Goal: Task Accomplishment & Management: Use online tool/utility

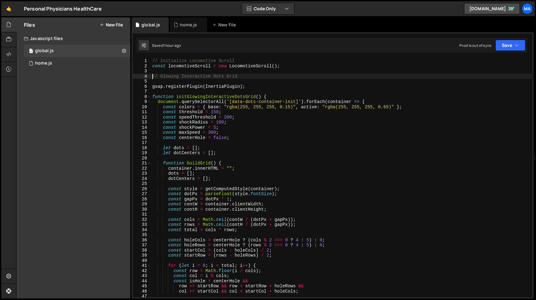
click at [152, 77] on div "// Initialize Locomotive Scroll const locomotiveScroll = new LocomotiveScroll (…" at bounding box center [341, 182] width 381 height 249
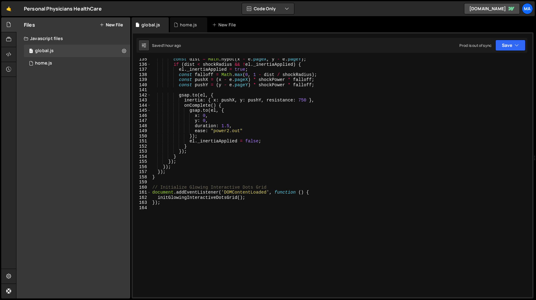
scroll to position [717, 0]
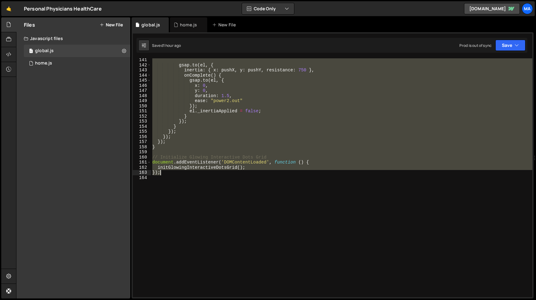
click at [162, 173] on div "gsap . to ( el , { inertia : { x : pushX , y : pushY , resistance : 750 } , onC…" at bounding box center [341, 181] width 381 height 249
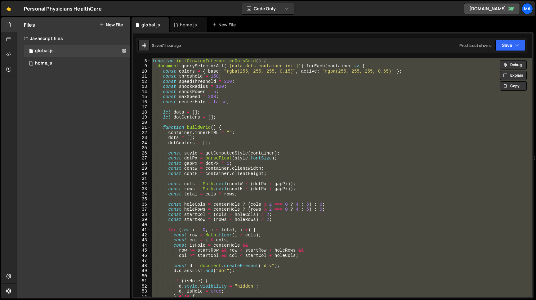
scroll to position [0, 0]
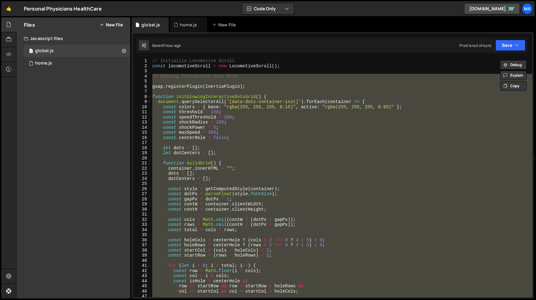
click at [213, 188] on div "// Initialize Locomotive Scroll const locomotiveScroll = new LocomotiveScroll (…" at bounding box center [341, 177] width 381 height 239
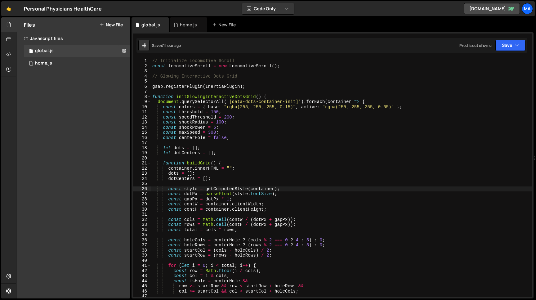
click at [225, 219] on div "// Initialize Locomotive Scroll const locomotiveScroll = new LocomotiveScroll (…" at bounding box center [341, 182] width 381 height 249
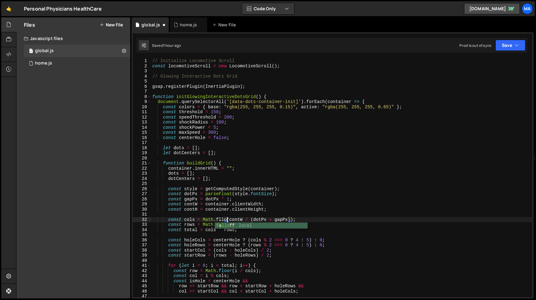
scroll to position [0, 5]
click at [223, 225] on div "// Initialize Locomotive Scroll const locomotiveScroll = new LocomotiveScroll (…" at bounding box center [341, 182] width 381 height 249
click at [501, 48] on button "Save" at bounding box center [510, 45] width 30 height 11
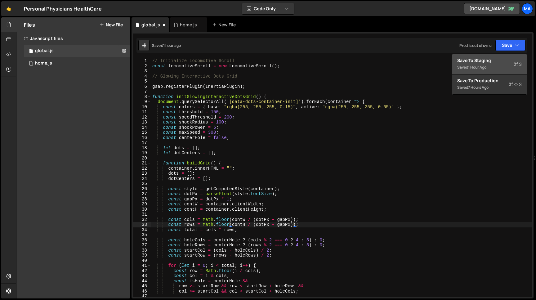
click at [494, 62] on div "Save to Staging S" at bounding box center [489, 60] width 64 height 6
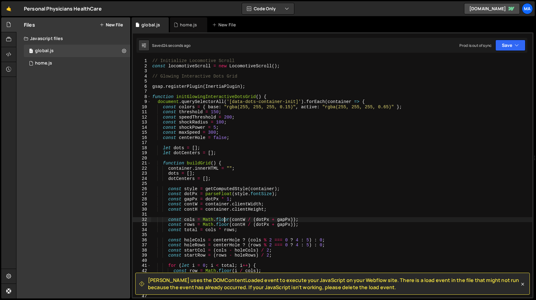
click at [224, 219] on div "// Initialize Locomotive Scroll const locomotiveScroll = new LocomotiveScroll (…" at bounding box center [341, 182] width 381 height 249
click at [221, 211] on div "// Initialize Locomotive Scroll const locomotiveScroll = new LocomotiveScroll (…" at bounding box center [341, 182] width 381 height 249
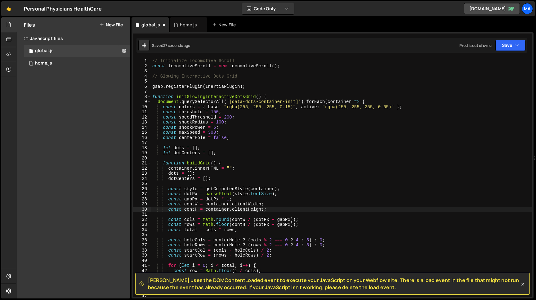
click at [224, 225] on div "// Initialize Locomotive Scroll const locomotiveScroll = new LocomotiveScroll (…" at bounding box center [341, 182] width 381 height 249
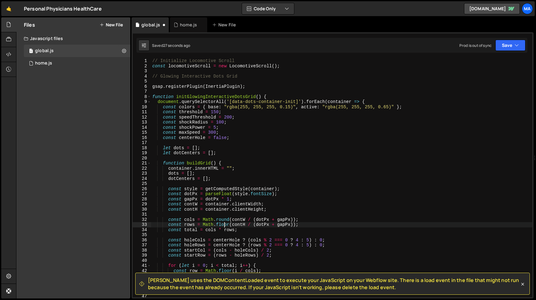
click at [224, 225] on div "// Initialize Locomotive Scroll const locomotiveScroll = new LocomotiveScroll (…" at bounding box center [341, 182] width 381 height 249
click at [510, 46] on button "Save" at bounding box center [510, 45] width 30 height 11
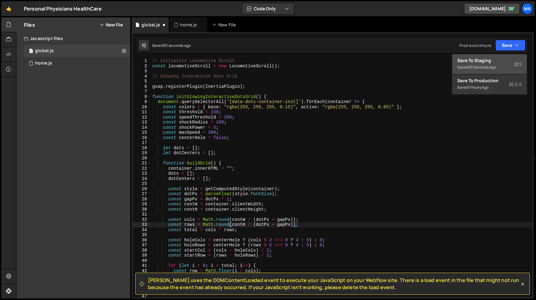
click at [496, 65] on div "30 seconds ago" at bounding box center [482, 66] width 28 height 5
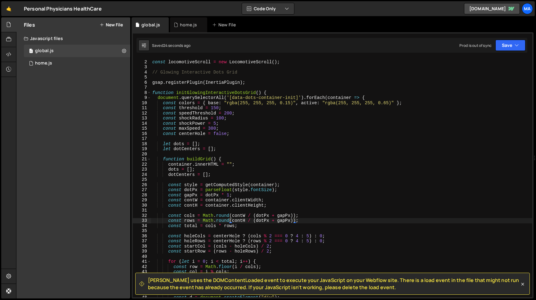
scroll to position [7, 0]
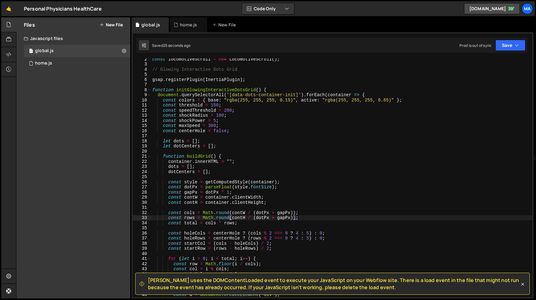
click at [222, 211] on div "const locomotiveScroll = new LocomotiveScroll ( ) ; // Glowing Interactive Dots…" at bounding box center [341, 180] width 381 height 249
click at [222, 218] on div "const locomotiveScroll = new LocomotiveScroll ( ) ; // Glowing Interactive Dots…" at bounding box center [341, 180] width 381 height 249
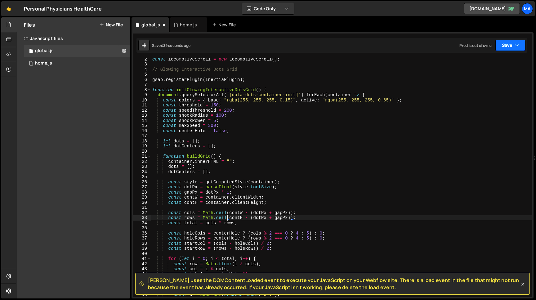
click at [501, 50] on button "Save" at bounding box center [510, 45] width 30 height 11
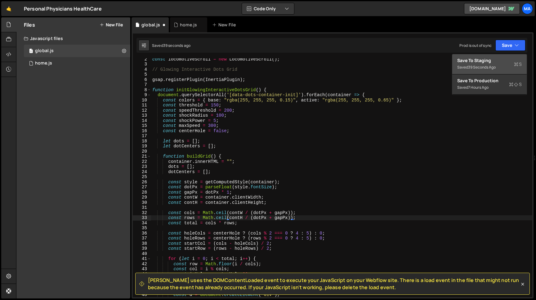
click at [496, 62] on div "Save to Staging S" at bounding box center [489, 60] width 64 height 6
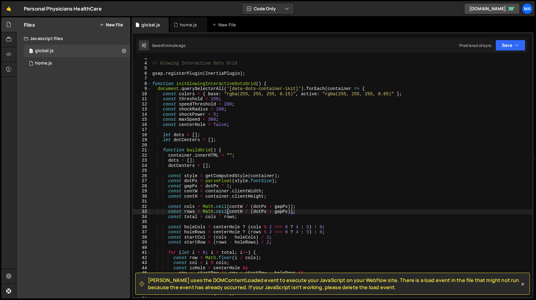
scroll to position [14, 0]
click at [296, 205] on div "// Glowing Interactive Dots Grid gsap . registerPlugin ( InertiaPlugin ) ; func…" at bounding box center [341, 179] width 381 height 249
click at [168, 207] on div "// Glowing Interactive Dots Grid gsap . registerPlugin ( InertiaPlugin ) ; func…" at bounding box center [341, 179] width 381 height 249
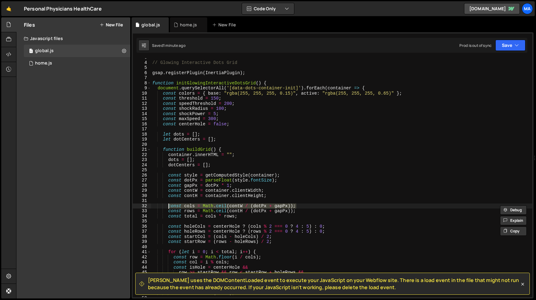
paste textarea "floor(contW / (dotPx * 2"
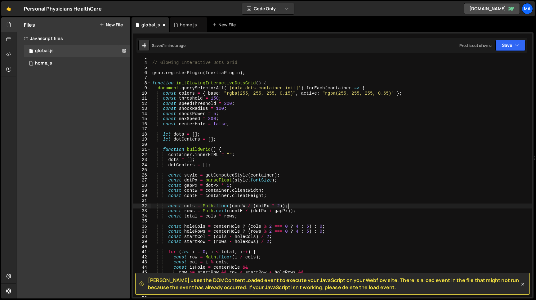
click at [296, 211] on div "// Glowing Interactive Dots Grid gsap . registerPlugin ( InertiaPlugin ) ; func…" at bounding box center [341, 179] width 381 height 249
click at [167, 211] on div "// Glowing Interactive Dots Grid gsap . registerPlugin ( InertiaPlugin ) ; func…" at bounding box center [341, 179] width 381 height 249
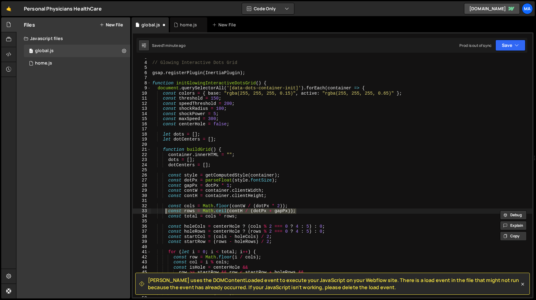
click at [169, 211] on div "// Glowing Interactive Dots Grid gsap . registerPlugin ( InertiaPlugin ) ; func…" at bounding box center [341, 177] width 381 height 239
paste textarea "floor(contH / (dotPx * 2"
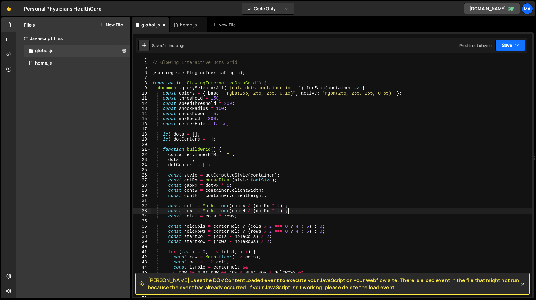
click at [506, 42] on button "Save" at bounding box center [510, 45] width 30 height 11
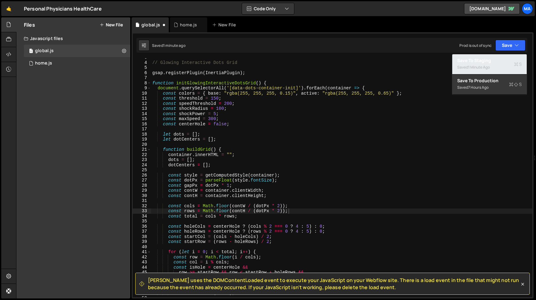
click at [483, 64] on div "Saved 1 minute ago" at bounding box center [489, 67] width 64 height 7
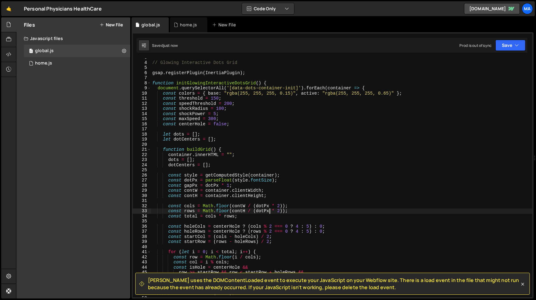
click at [268, 212] on div "// Glowing Interactive Dots Grid gsap . registerPlugin ( InertiaPlugin ) ; func…" at bounding box center [341, 179] width 381 height 249
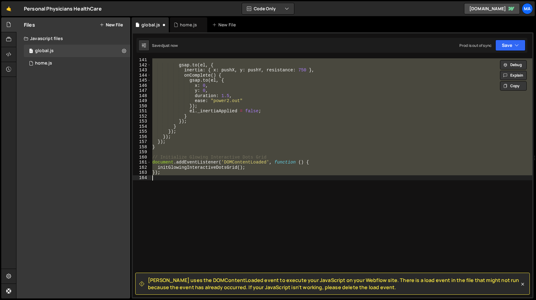
scroll to position [44, 0]
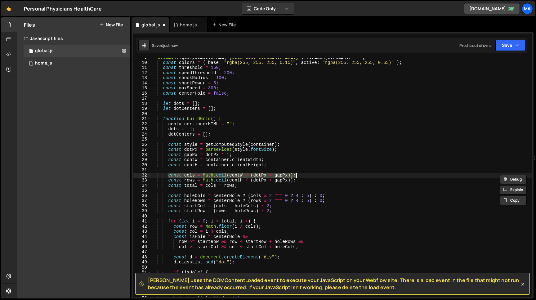
click at [266, 176] on div "document . querySelectorAll ( '[data-dots-container-init]' ) . forEach ( contai…" at bounding box center [341, 179] width 381 height 249
click at [242, 180] on div "document . querySelectorAll ( '[data-dots-container-init]' ) . forEach ( contai…" at bounding box center [341, 179] width 381 height 249
click at [257, 180] on div "document . querySelectorAll ( '[data-dots-container-init]' ) . forEach ( contai…" at bounding box center [341, 179] width 381 height 249
click at [265, 180] on div "document . querySelectorAll ( '[data-dots-container-init]' ) . forEach ( contai…" at bounding box center [341, 179] width 381 height 249
click at [271, 180] on div "document . querySelectorAll ( '[data-dots-container-init]' ) . forEach ( contai…" at bounding box center [341, 179] width 381 height 249
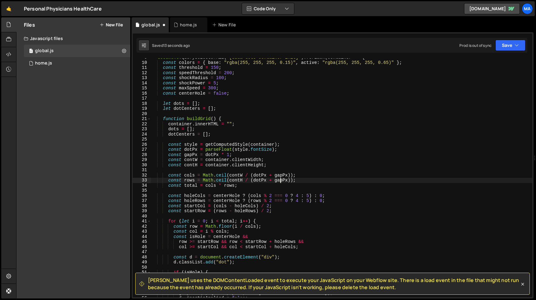
click at [280, 180] on div "document . querySelectorAll ( '[data-dots-container-init]' ) . forEach ( contai…" at bounding box center [341, 179] width 381 height 249
click at [296, 181] on div "document . querySelectorAll ( '[data-dots-container-init]' ) . forEach ( contai…" at bounding box center [341, 179] width 381 height 249
click at [168, 181] on div "document . querySelectorAll ( '[data-dots-container-init]' ) . forEach ( contai…" at bounding box center [341, 179] width 381 height 249
paste textarea "(contH + dotPx)"
click at [506, 45] on button "Save" at bounding box center [510, 45] width 30 height 11
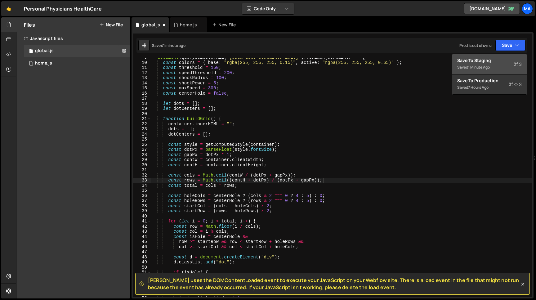
click at [492, 62] on div "Save to Staging S" at bounding box center [489, 60] width 64 height 6
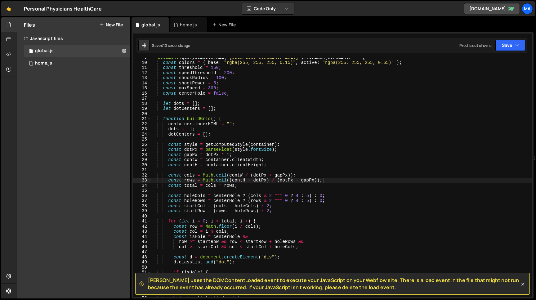
click at [300, 182] on div "document . querySelectorAll ( '[data-dots-container-init]' ) . forEach ( contai…" at bounding box center [341, 179] width 381 height 249
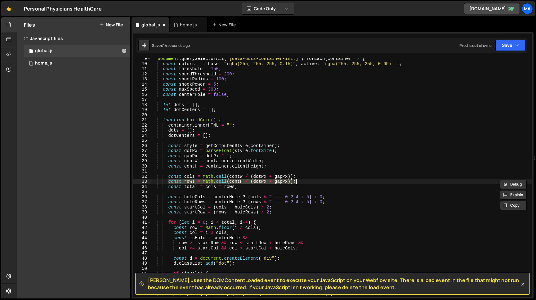
click at [305, 179] on div "document . querySelectorAll ( '[data-dots-container-init]' ) . forEach ( contai…" at bounding box center [341, 180] width 381 height 249
click at [169, 177] on div "document . querySelectorAll ( '[data-dots-container-init]' ) . forEach ( contai…" at bounding box center [341, 180] width 381 height 249
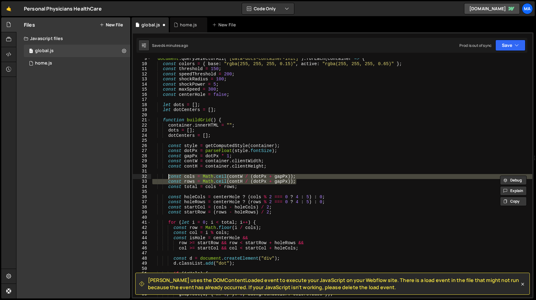
paste textarea "const rows = Math.floor((contH + gapPx)"
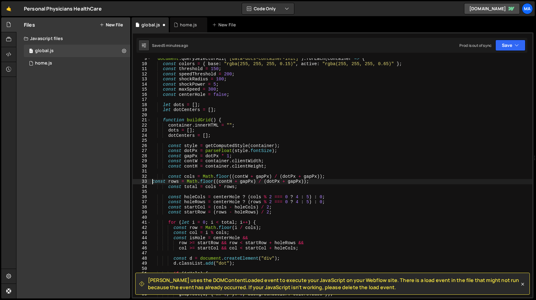
click at [152, 182] on div "document . querySelectorAll ( '[data-dots-container-init]' ) . forEach ( contai…" at bounding box center [341, 180] width 381 height 249
click at [505, 49] on button "Save" at bounding box center [510, 45] width 30 height 11
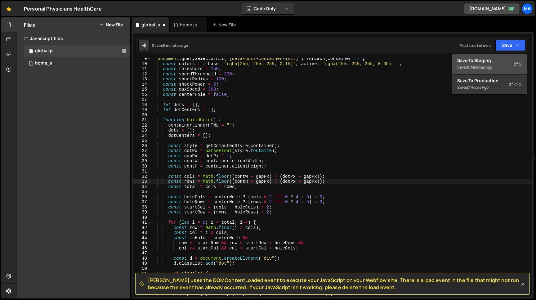
click at [498, 64] on div "Save to Staging S" at bounding box center [489, 60] width 64 height 6
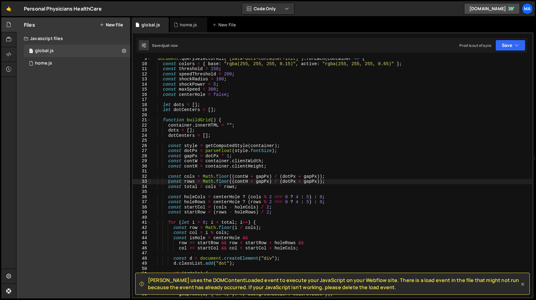
click at [524, 286] on icon at bounding box center [522, 284] width 6 height 6
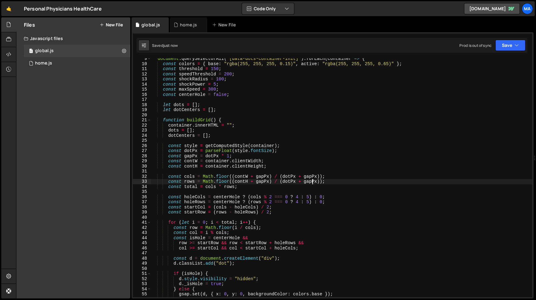
click at [311, 179] on div "document . querySelectorAll ( '[data-dots-container-init]' ) . forEach ( contai…" at bounding box center [341, 180] width 381 height 249
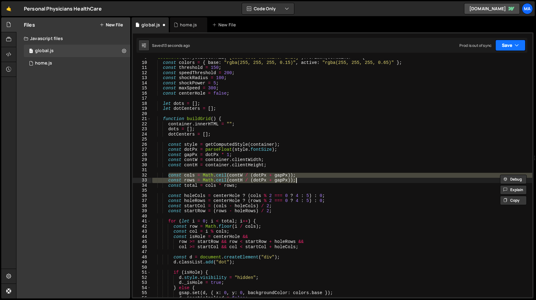
click at [500, 48] on button "Save" at bounding box center [510, 45] width 30 height 11
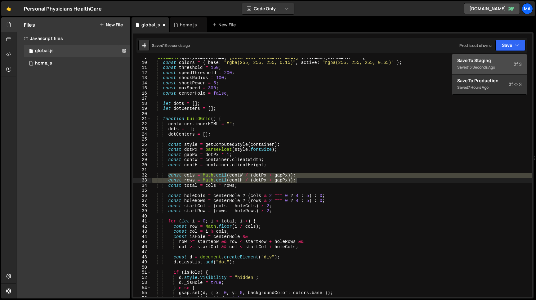
click at [490, 60] on div "Save to Staging S" at bounding box center [489, 60] width 64 height 6
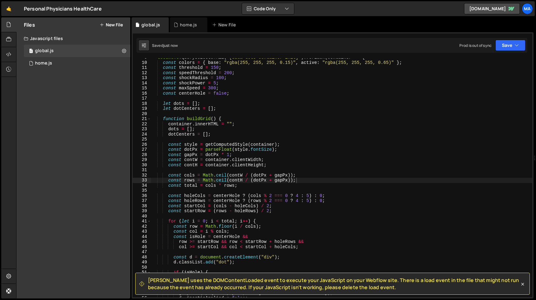
click at [270, 177] on div "document . querySelectorAll ( '[data-dots-container-init]' ) . forEach ( contai…" at bounding box center [341, 179] width 381 height 249
click at [505, 46] on button "Save" at bounding box center [510, 45] width 30 height 11
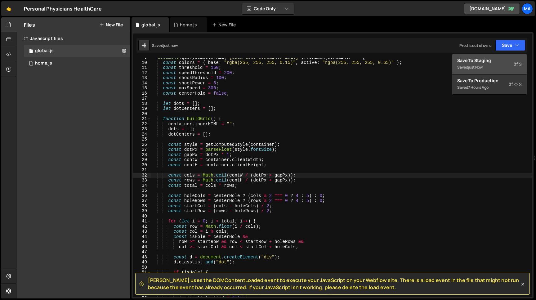
click at [489, 61] on div "Save to Staging S" at bounding box center [489, 60] width 64 height 6
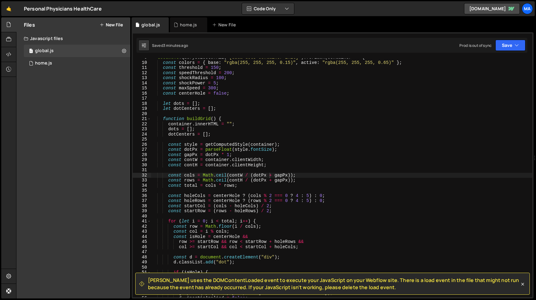
click at [298, 179] on div "document . querySelectorAll ( '[data-dots-container-init]' ) . forEach ( contai…" at bounding box center [341, 179] width 381 height 249
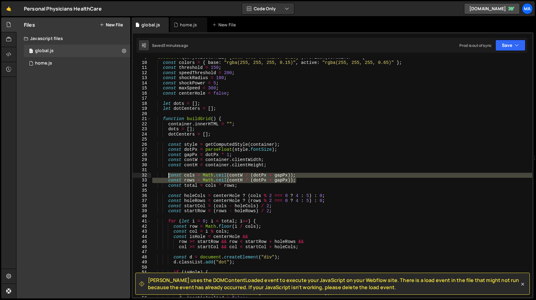
click at [168, 175] on div "document . querySelectorAll ( '[data-dots-container-init]' ) . forEach ( contai…" at bounding box center [341, 179] width 381 height 249
paste textarea "const rows = Math.floor((contH + gapPx)"
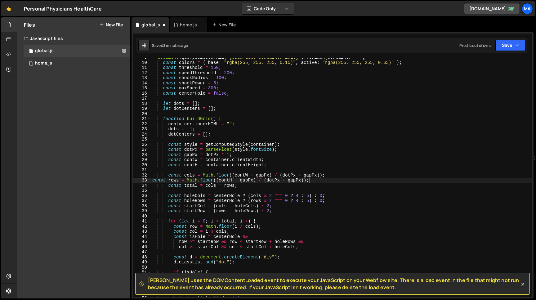
click at [153, 181] on div "document . querySelectorAll ( '[data-dots-container-init]' ) . forEach ( contai…" at bounding box center [341, 179] width 381 height 249
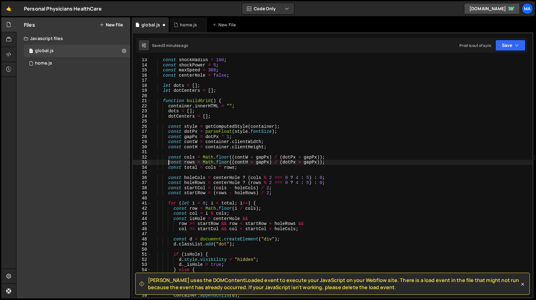
scroll to position [63, 0]
click at [243, 167] on div "const shockRadius = 100 ; const shockPower = 5 ; const maxSpeed = 300 ; const c…" at bounding box center [341, 181] width 381 height 249
type textarea "const total = cols * rows;"
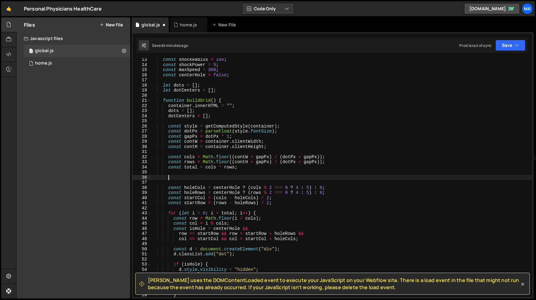
paste textarea
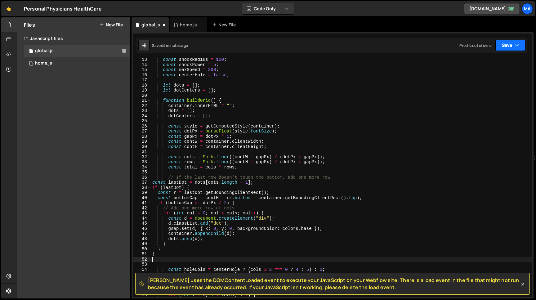
click at [504, 49] on button "Save" at bounding box center [510, 45] width 30 height 11
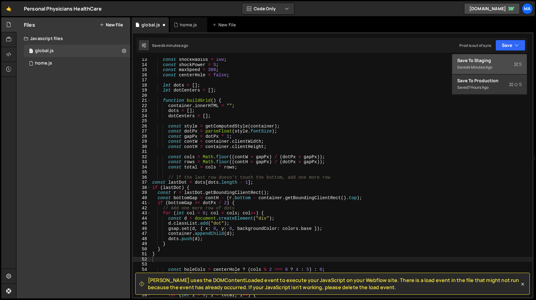
click at [496, 59] on div "Save to Staging S" at bounding box center [489, 60] width 64 height 6
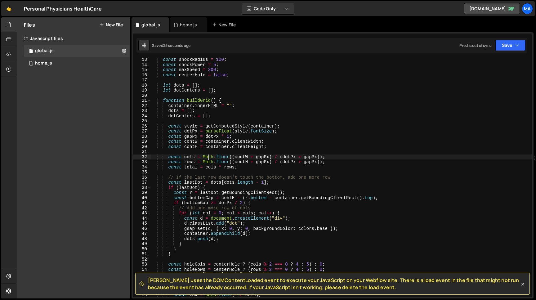
click at [208, 159] on div "const shockRadius = 100 ; const shockPower = 5 ; const maxSpeed = 300 ; const c…" at bounding box center [341, 181] width 381 height 249
type textarea "});"
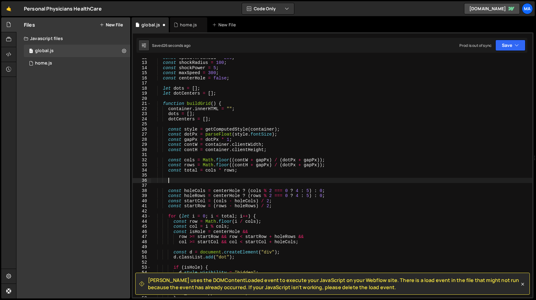
scroll to position [60, 0]
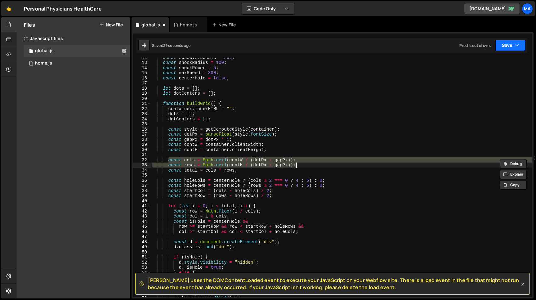
click at [500, 49] on button "Save" at bounding box center [510, 45] width 30 height 11
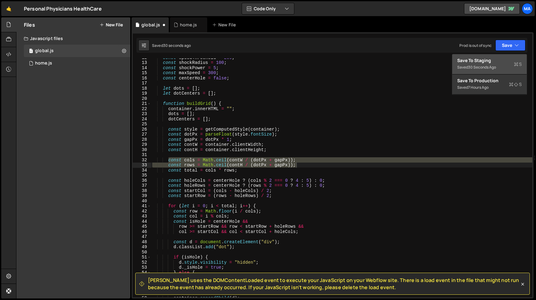
click at [493, 60] on div "Save to Staging S" at bounding box center [489, 60] width 64 height 6
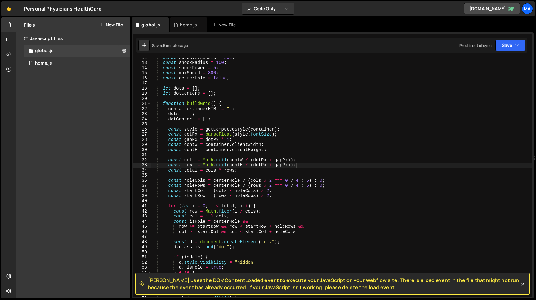
scroll to position [60, 0]
click at [168, 160] on div "const speedThreshold = 200 ; const shockRadius = 100 ; const shockPower = 5 ; c…" at bounding box center [341, 179] width 381 height 249
click at [297, 165] on div "const speedThreshold = 200 ; const shockRadius = 100 ; const shockPower = 5 ; c…" at bounding box center [341, 179] width 381 height 249
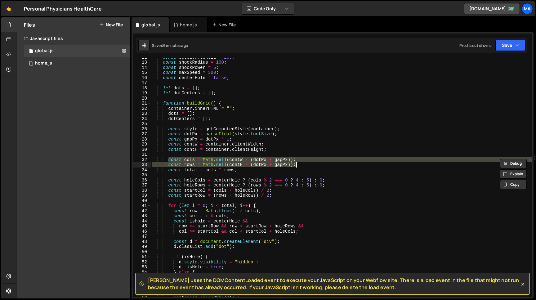
paste textarea "const total = cols * rows"
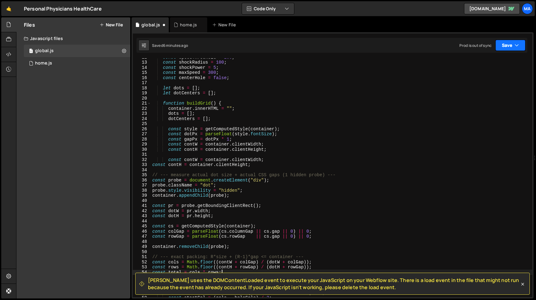
click at [506, 45] on button "Save" at bounding box center [510, 45] width 30 height 11
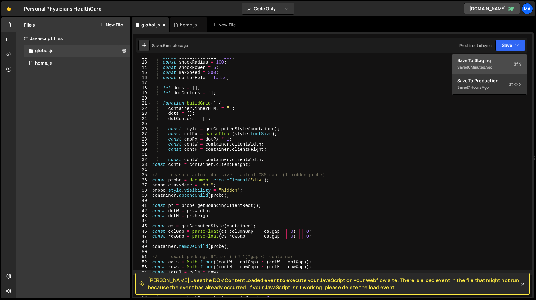
click at [485, 61] on div "Save to Staging S" at bounding box center [489, 60] width 64 height 6
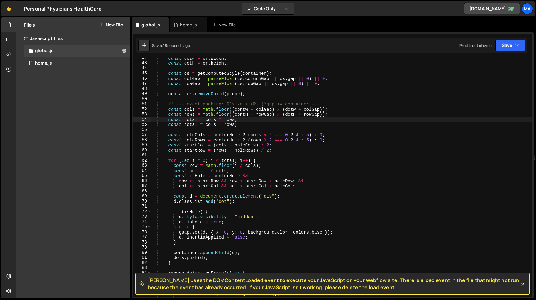
scroll to position [210, 0]
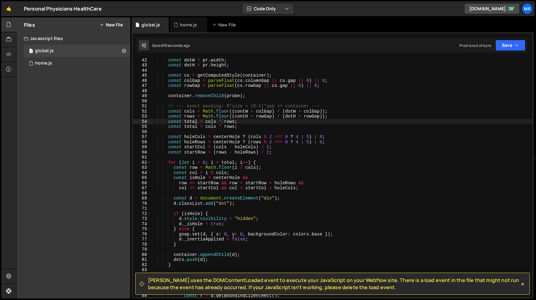
type textarea "const total = cols * rows;"
drag, startPoint x: 238, startPoint y: 127, endPoint x: 169, endPoint y: 127, distance: 69.4
click at [169, 127] on div "const dotW = pr . width ; const dotH = pr . height ; const cs = getComputedStyl…" at bounding box center [341, 181] width 381 height 249
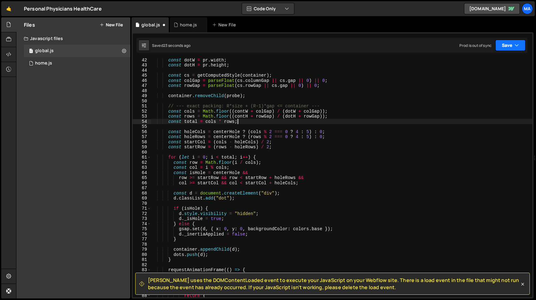
click at [508, 45] on button "Save" at bounding box center [510, 45] width 30 height 11
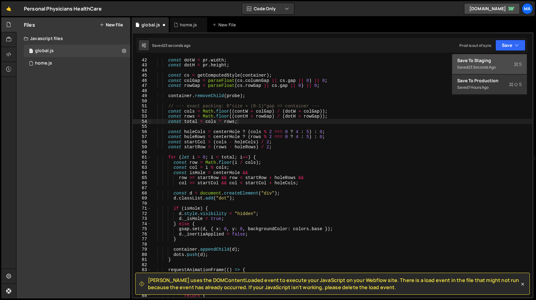
click at [486, 64] on div "Saved 23 seconds ago" at bounding box center [489, 67] width 64 height 7
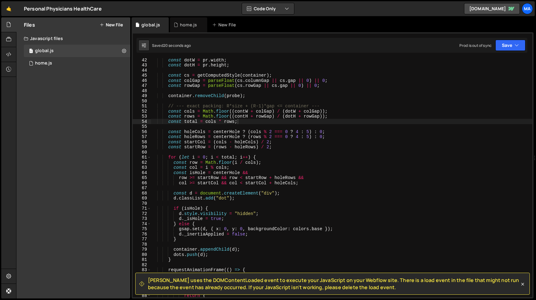
click at [240, 148] on div "const dotW = pr . width ; const dotH = pr . height ; const cs = getComputedStyl…" at bounding box center [341, 181] width 381 height 249
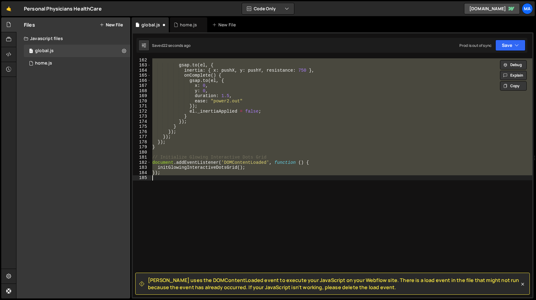
scroll to position [44, 0]
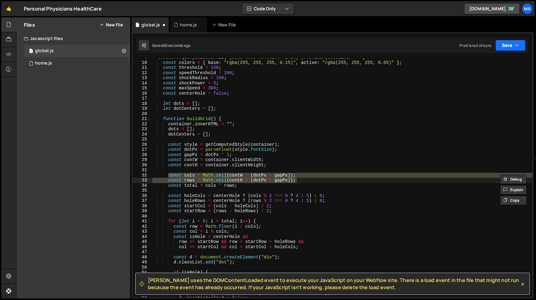
click at [506, 40] on button "Save" at bounding box center [510, 45] width 30 height 11
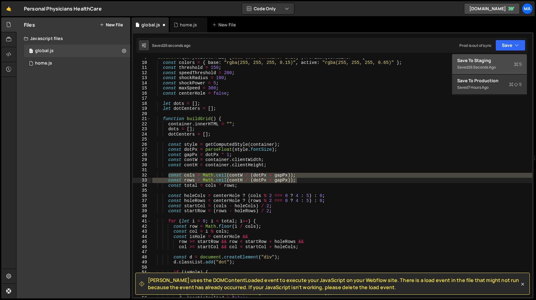
click at [492, 64] on div "Saved 26 seconds ago" at bounding box center [489, 67] width 64 height 7
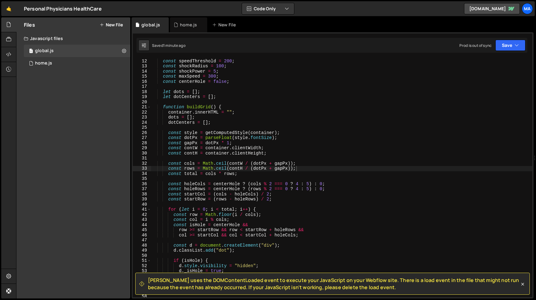
scroll to position [62, 0]
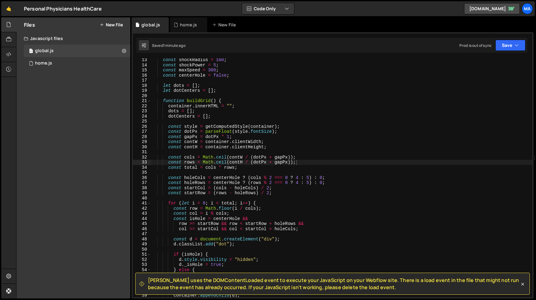
click at [295, 163] on div "const shockRadius = 100 ; const shockPower = 5 ; const maxSpeed = 300 ; const c…" at bounding box center [341, 181] width 381 height 249
click at [168, 157] on div "const shockRadius = 100 ; const shockPower = 5 ; const maxSpeed = 300 ; const c…" at bounding box center [341, 181] width 381 height 249
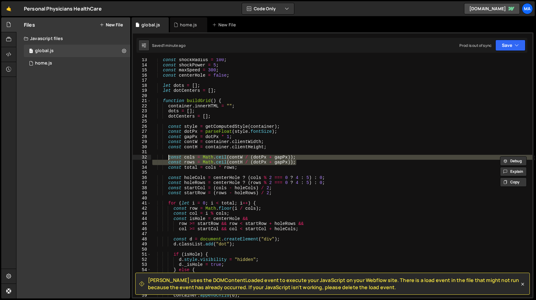
paste textarea "rows = Math.floor((contH + gapPx)"
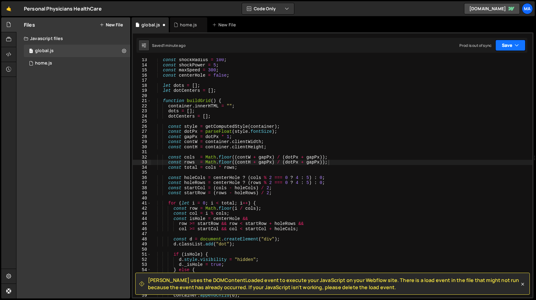
click at [507, 48] on button "Save" at bounding box center [510, 45] width 30 height 11
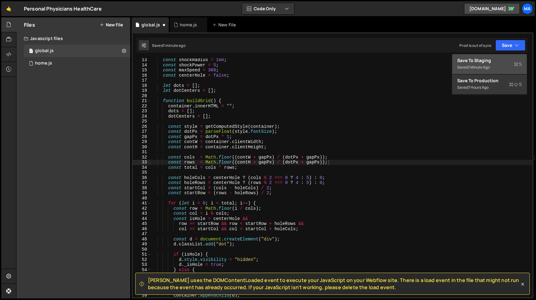
click at [495, 59] on div "Save to Staging S" at bounding box center [489, 60] width 64 height 6
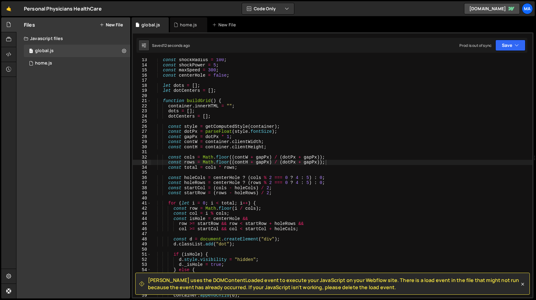
click at [248, 157] on div "const shockRadius = 100 ; const shockPower = 5 ; const maxSpeed = 300 ; const c…" at bounding box center [341, 181] width 381 height 249
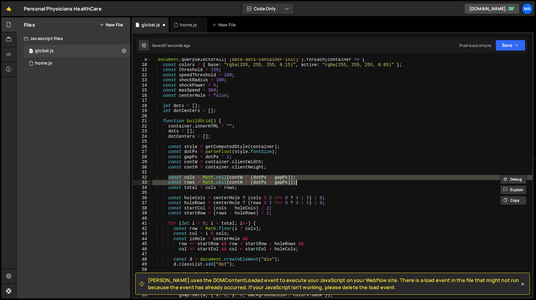
scroll to position [42, 0]
click at [505, 50] on button "Save" at bounding box center [510, 45] width 30 height 11
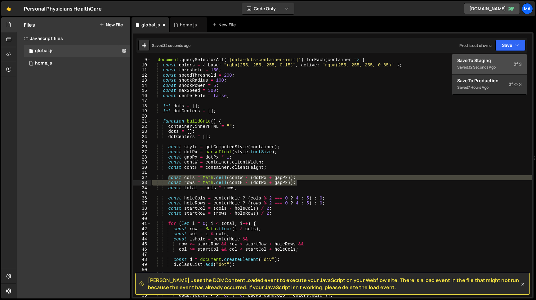
click at [483, 65] on div "32 seconds ago" at bounding box center [482, 66] width 28 height 5
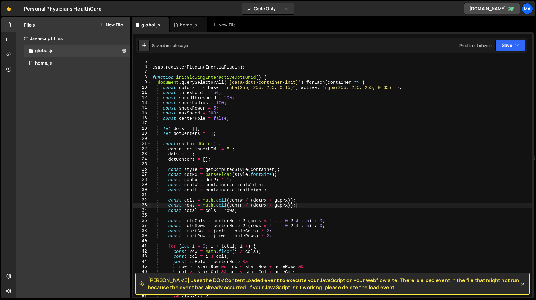
scroll to position [57, 0]
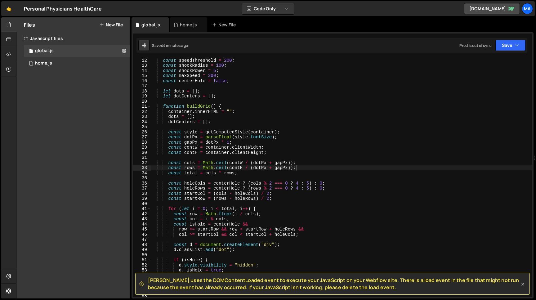
click at [522, 284] on icon at bounding box center [522, 284] width 6 height 6
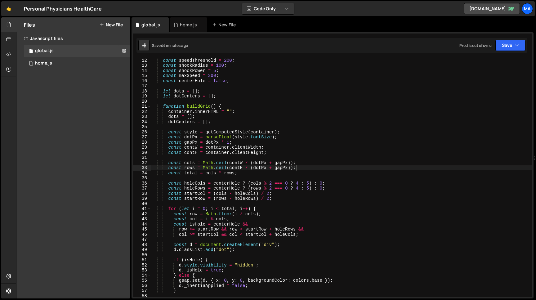
click at [298, 168] on div "const speedThreshold = 200 ; const shockRadius = 100 ; const shockPower = 5 ; c…" at bounding box center [341, 182] width 381 height 249
click at [168, 164] on div "const speedThreshold = 200 ; const shockRadius = 100 ; const shockPower = 5 ; c…" at bounding box center [341, 182] width 381 height 249
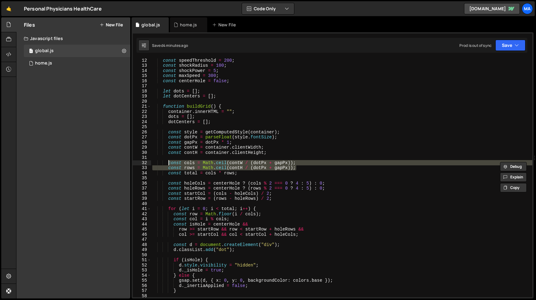
paste textarea "rows = Math.floor((contH + gapPx)"
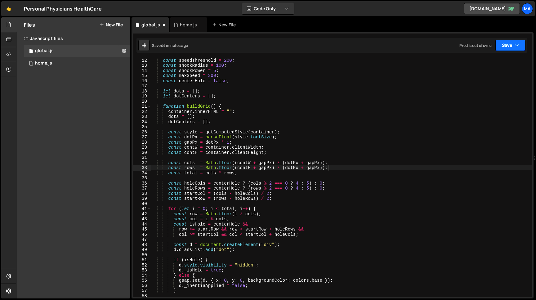
click at [506, 46] on button "Save" at bounding box center [510, 45] width 30 height 11
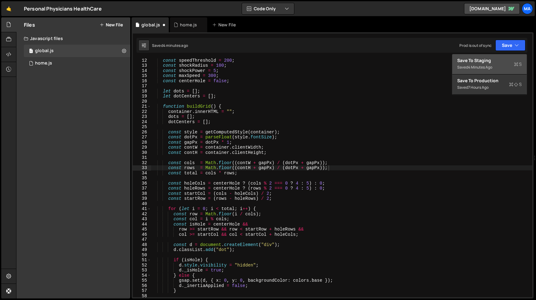
click at [485, 66] on div "4 minutes ago" at bounding box center [480, 66] width 24 height 5
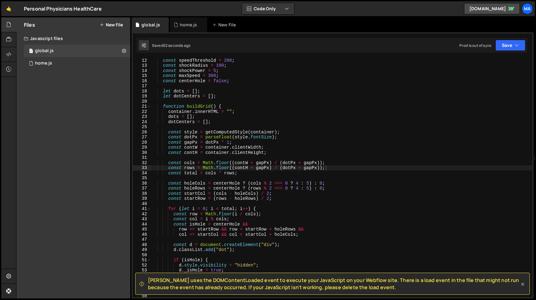
click at [524, 282] on icon at bounding box center [522, 284] width 6 height 6
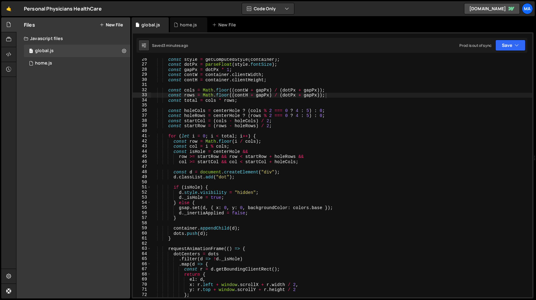
scroll to position [130, 0]
click at [257, 95] on div "const style = getComputedStyle ( container ) ; const dotPx = parseFloat ( style…" at bounding box center [341, 181] width 381 height 249
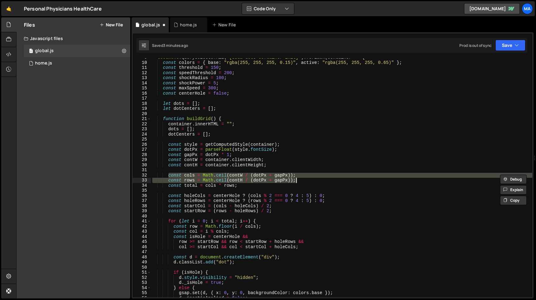
type textarea "const cols = Math.ceil(contW / (dotPx + gapPx)); const rows = Math.ceil(contH /…"
click at [502, 46] on button "Save" at bounding box center [510, 45] width 30 height 11
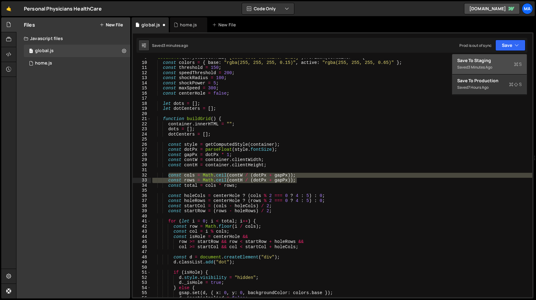
click at [496, 60] on div "Save to Staging S" at bounding box center [489, 60] width 64 height 6
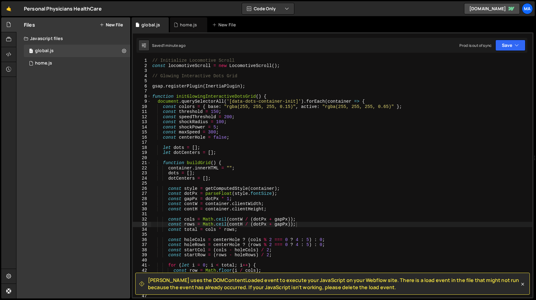
scroll to position [0, 0]
